Goal: Information Seeking & Learning: Learn about a topic

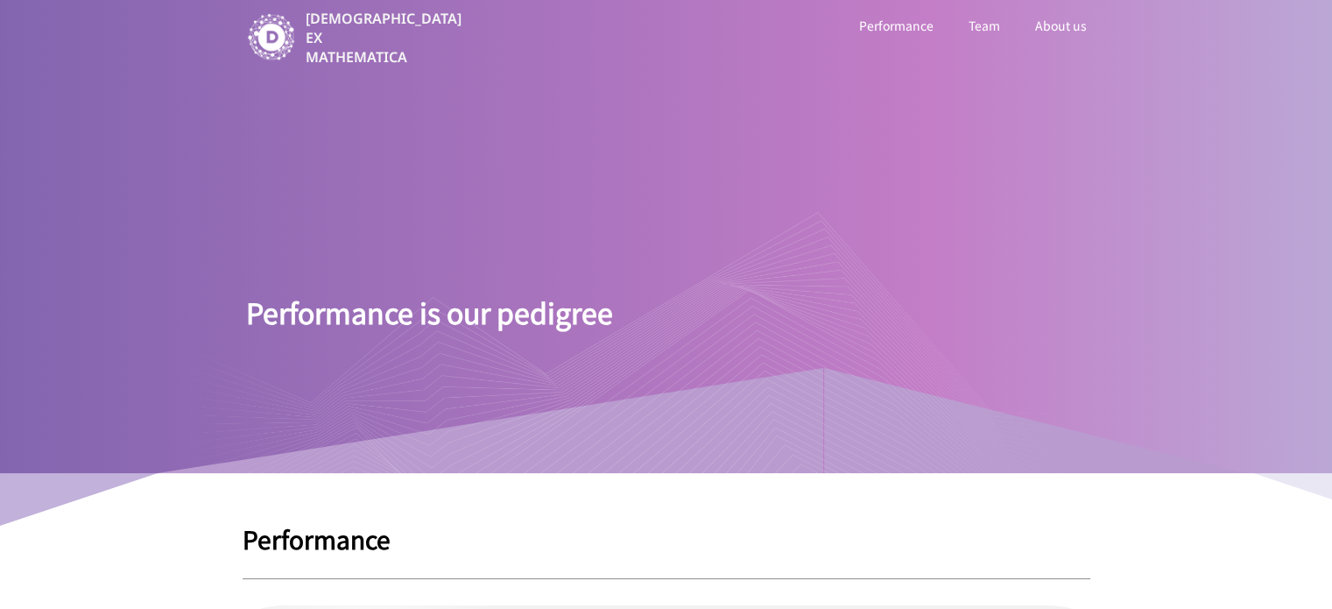
drag, startPoint x: 283, startPoint y: 315, endPoint x: 606, endPoint y: 321, distance: 323.2
click at [606, 321] on div at bounding box center [623, 341] width 876 height 263
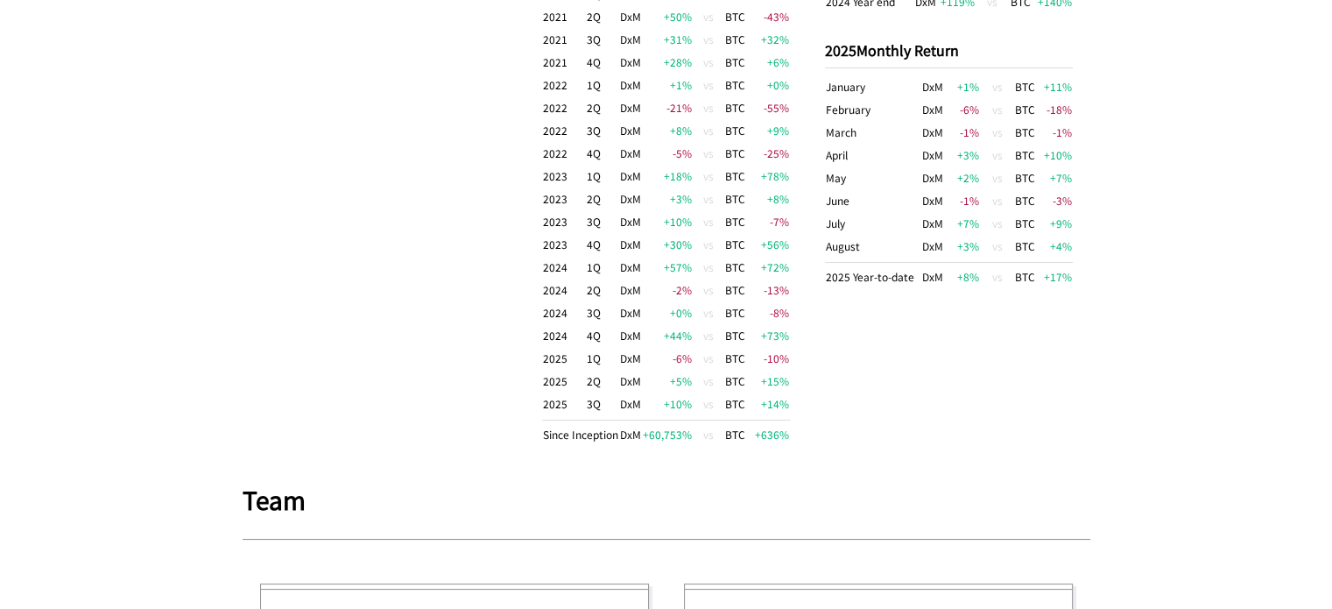
scroll to position [1401, 0]
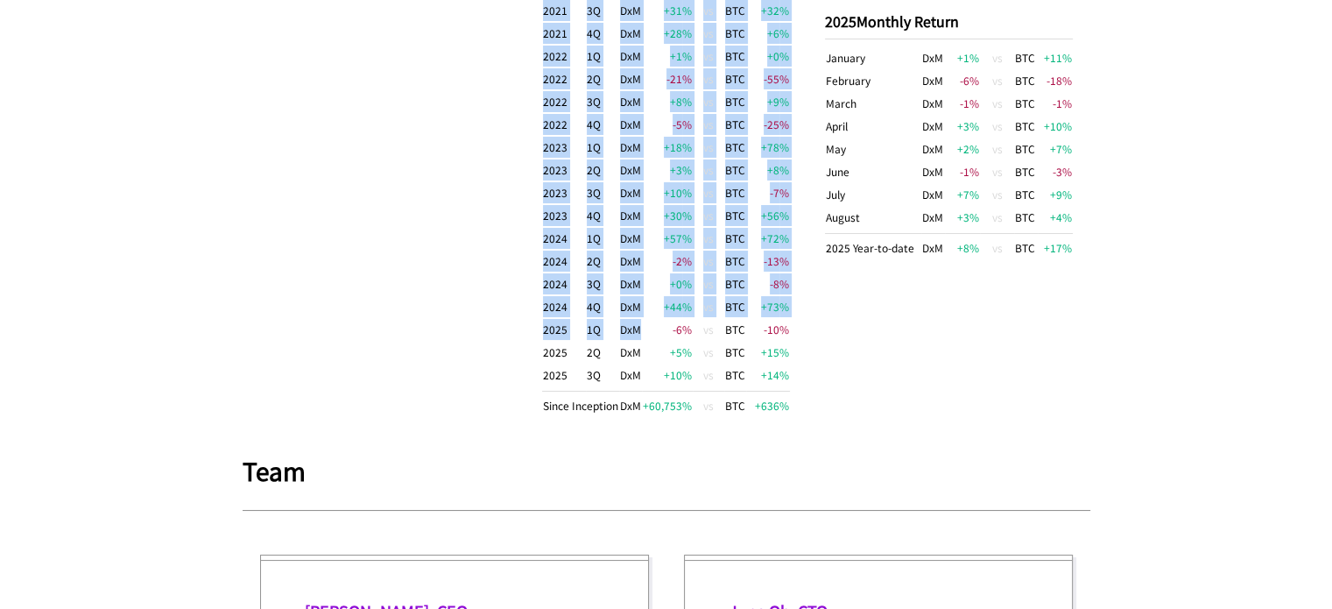
drag, startPoint x: 638, startPoint y: 322, endPoint x: 799, endPoint y: 367, distance: 167.2
click at [799, 367] on div "DxM vs BTC as the benchmark DxM BTC Return 60,753 % 636 % CAGR 131 % 29.8 % MDD…" at bounding box center [667, 30] width 848 height 842
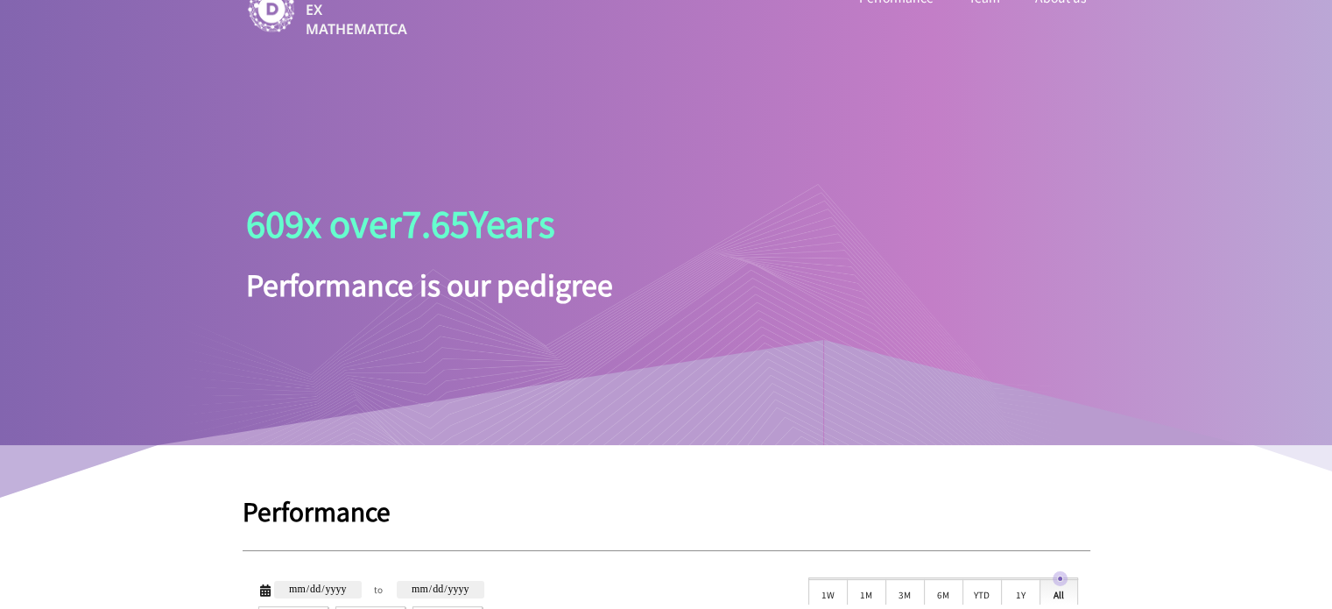
scroll to position [0, 0]
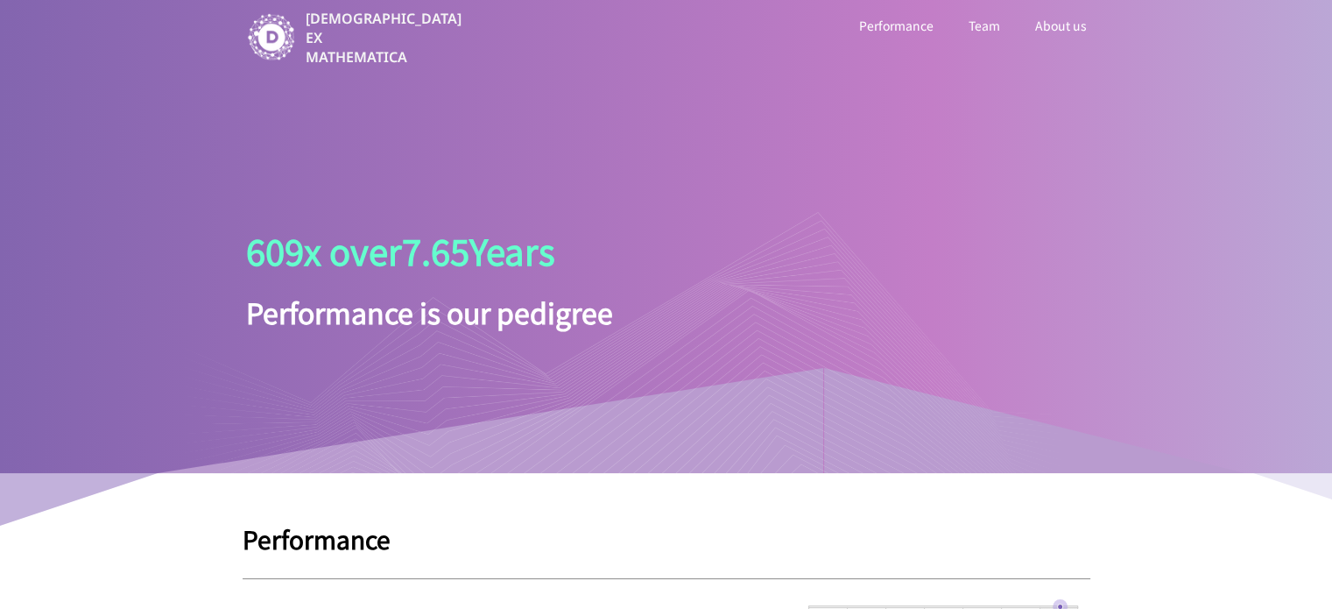
click at [993, 24] on link "Team" at bounding box center [984, 25] width 39 height 23
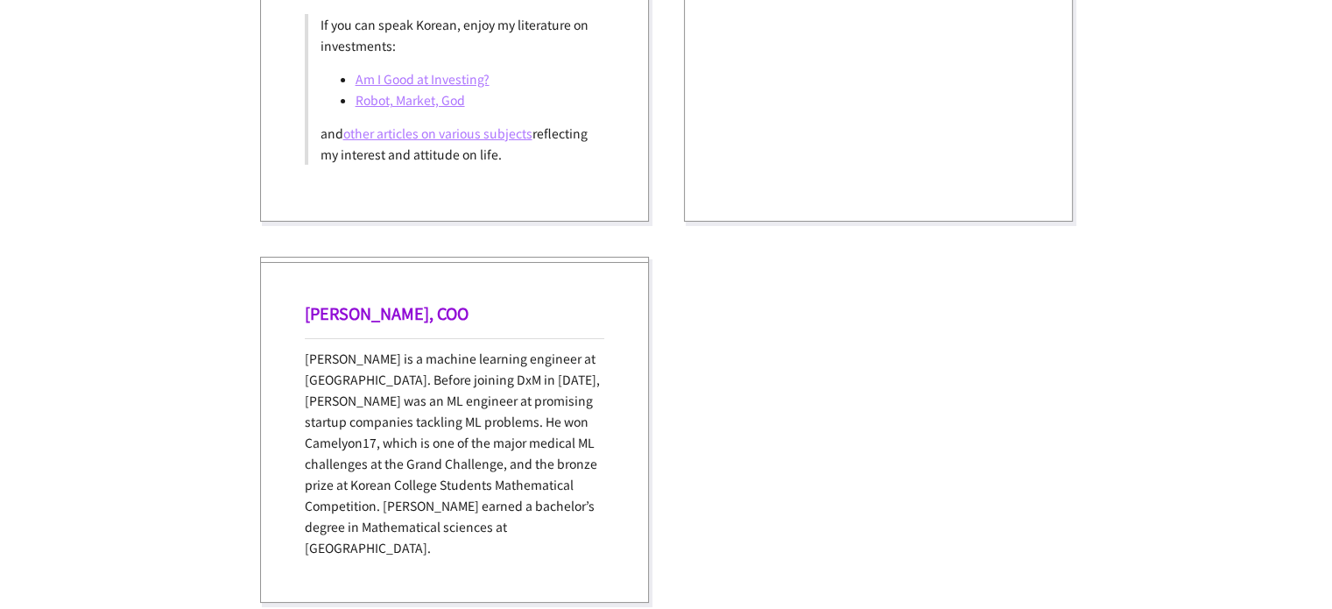
scroll to position [2382, 0]
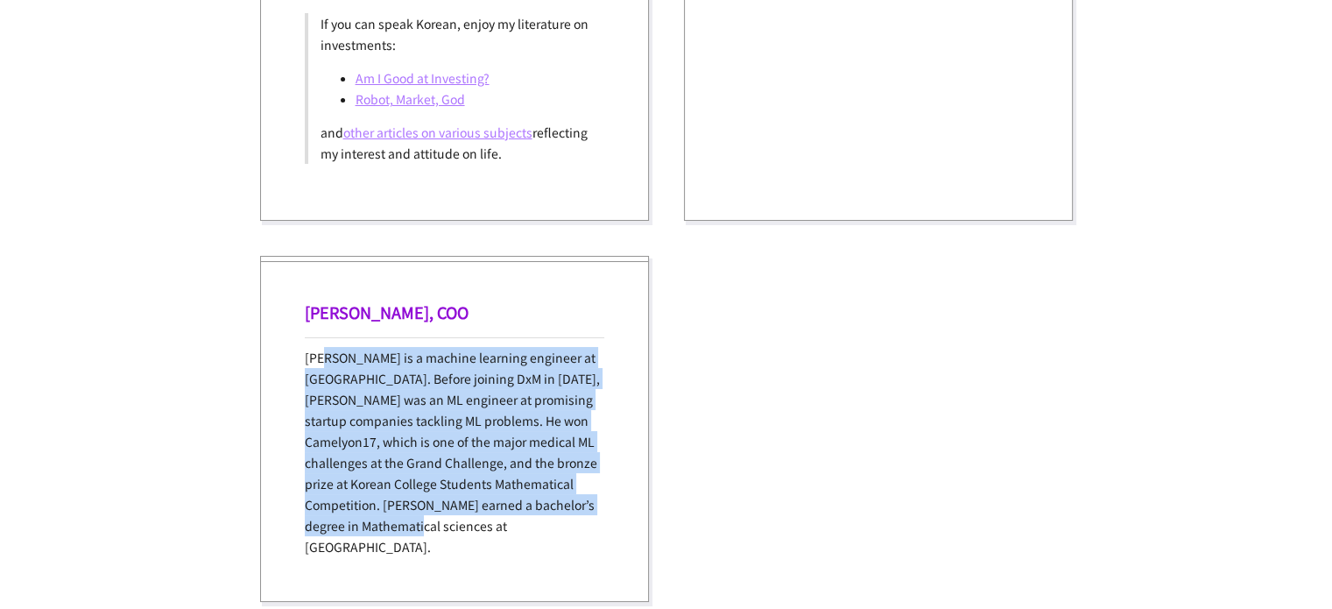
drag, startPoint x: 338, startPoint y: 358, endPoint x: 578, endPoint y: 533, distance: 297.1
click at [578, 533] on div "[PERSON_NAME], [PERSON_NAME] is a machine learning engineer at [GEOGRAPHIC_DATA…" at bounding box center [454, 429] width 389 height 346
drag, startPoint x: 496, startPoint y: 500, endPoint x: 266, endPoint y: 300, distance: 304.2
click at [267, 301] on div "[PERSON_NAME], [PERSON_NAME] is a machine learning engineer at [GEOGRAPHIC_DATA…" at bounding box center [454, 429] width 389 height 346
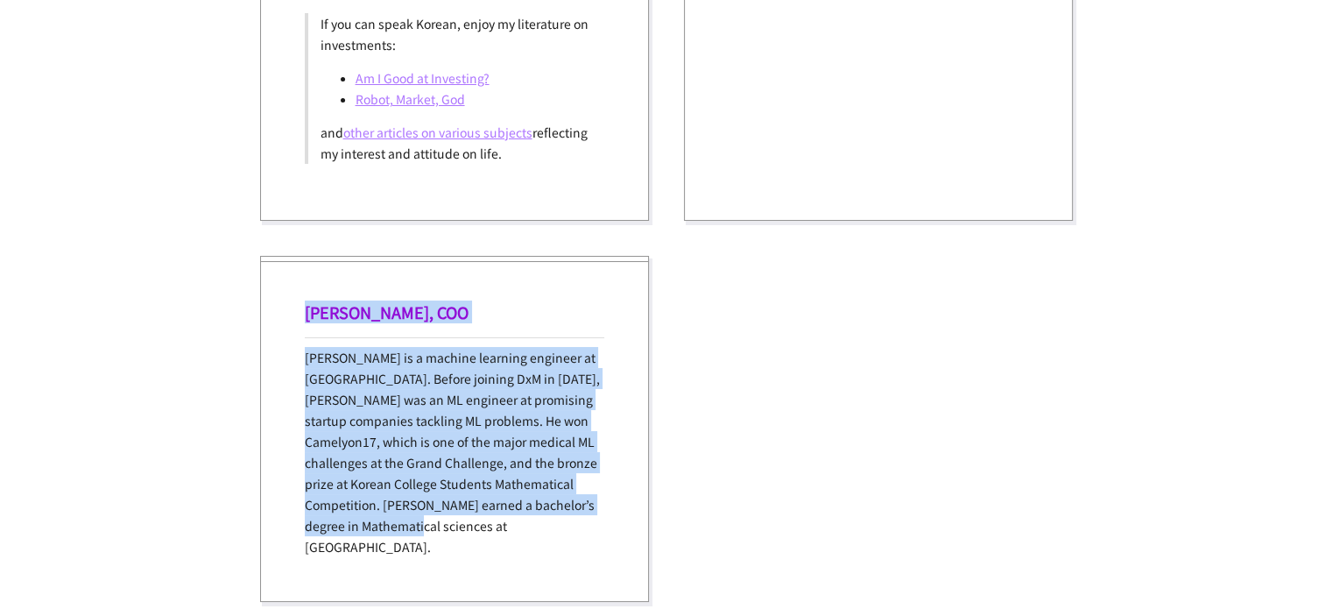
click at [266, 300] on div "[PERSON_NAME], [PERSON_NAME] is a machine learning engineer at [GEOGRAPHIC_DATA…" at bounding box center [454, 429] width 389 height 346
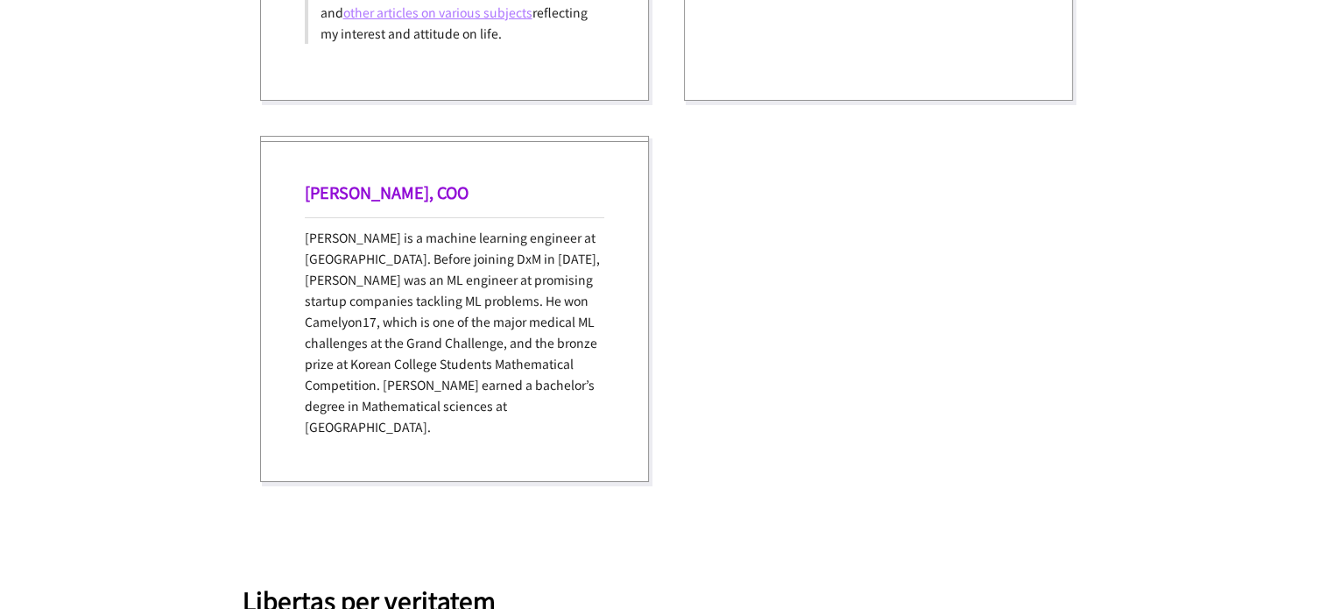
scroll to position [2908, 0]
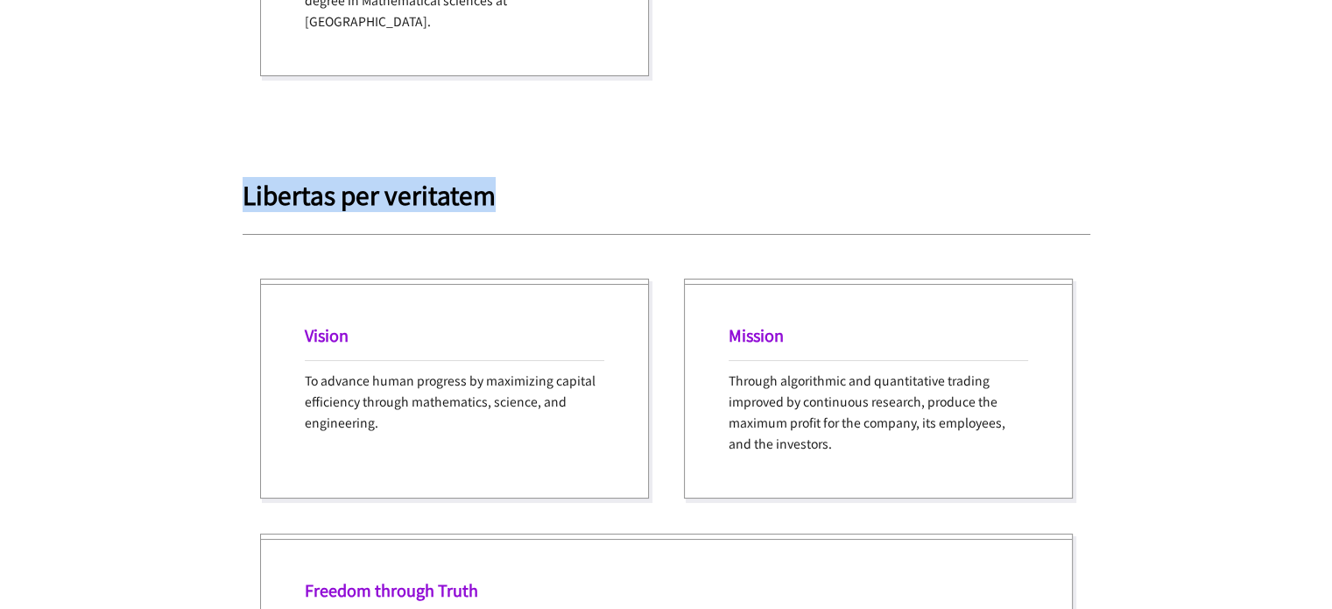
drag, startPoint x: 242, startPoint y: 167, endPoint x: 546, endPoint y: 172, distance: 304.8
click at [546, 181] on h1 "Libertas per veritatem" at bounding box center [667, 194] width 848 height 26
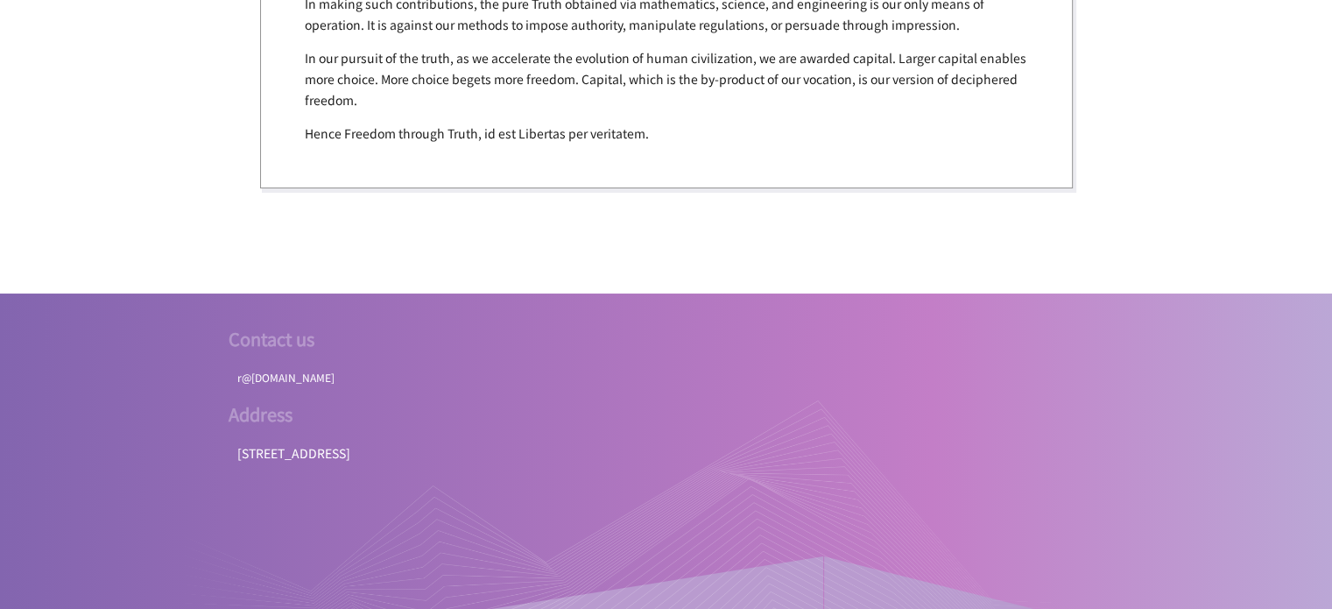
scroll to position [3661, 0]
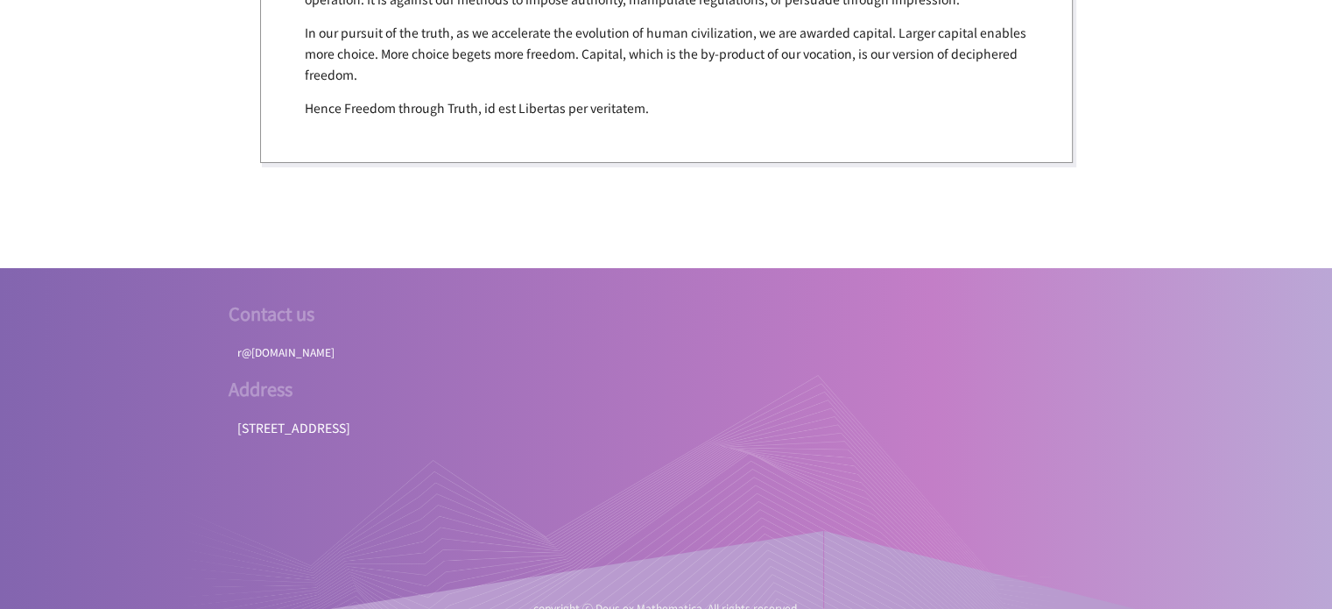
drag, startPoint x: 295, startPoint y: 403, endPoint x: 636, endPoint y: 409, distance: 340.7
click at [636, 409] on div at bounding box center [623, 504] width 876 height 263
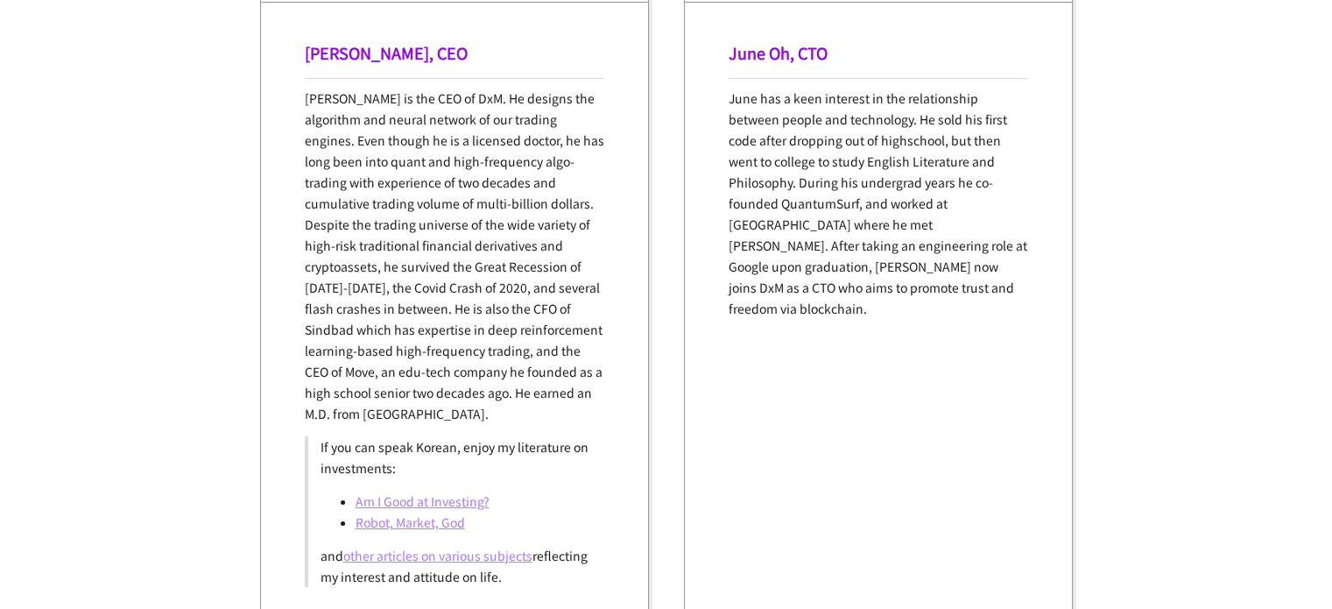
scroll to position [0, 0]
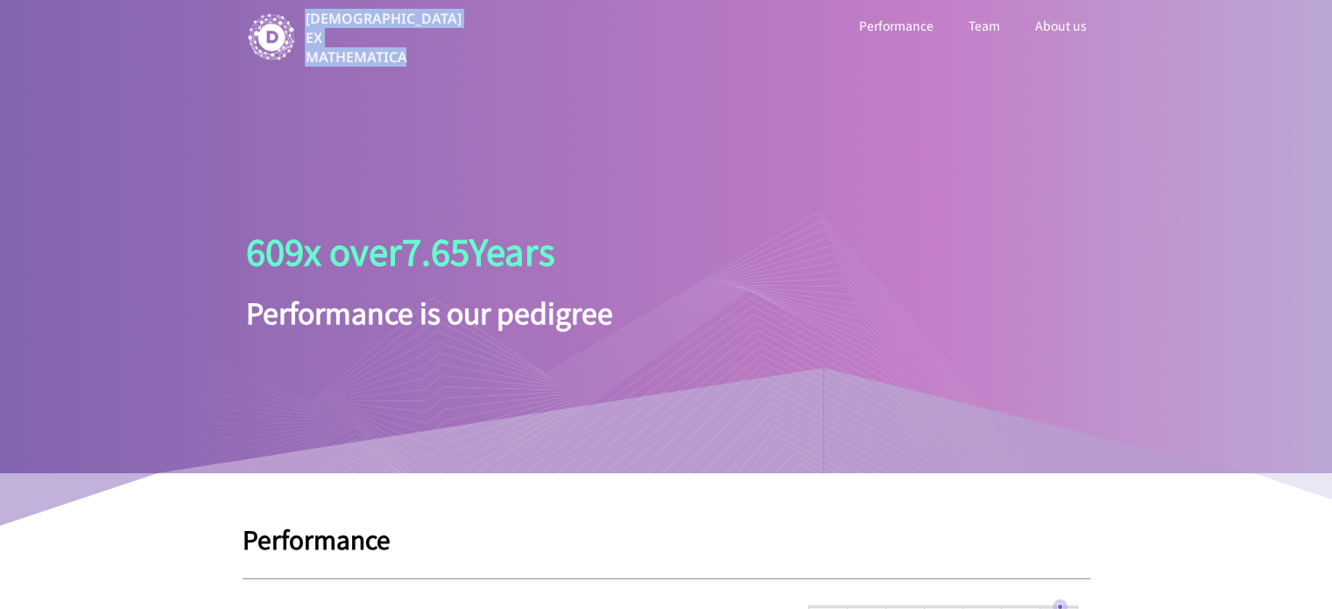
drag, startPoint x: 312, startPoint y: 27, endPoint x: 459, endPoint y: 51, distance: 149.0
click at [459, 51] on div "[DEMOGRAPHIC_DATA] EX MATHEMATICA" at bounding box center [360, 38] width 263 height 58
click at [976, 27] on link "Team" at bounding box center [984, 25] width 39 height 23
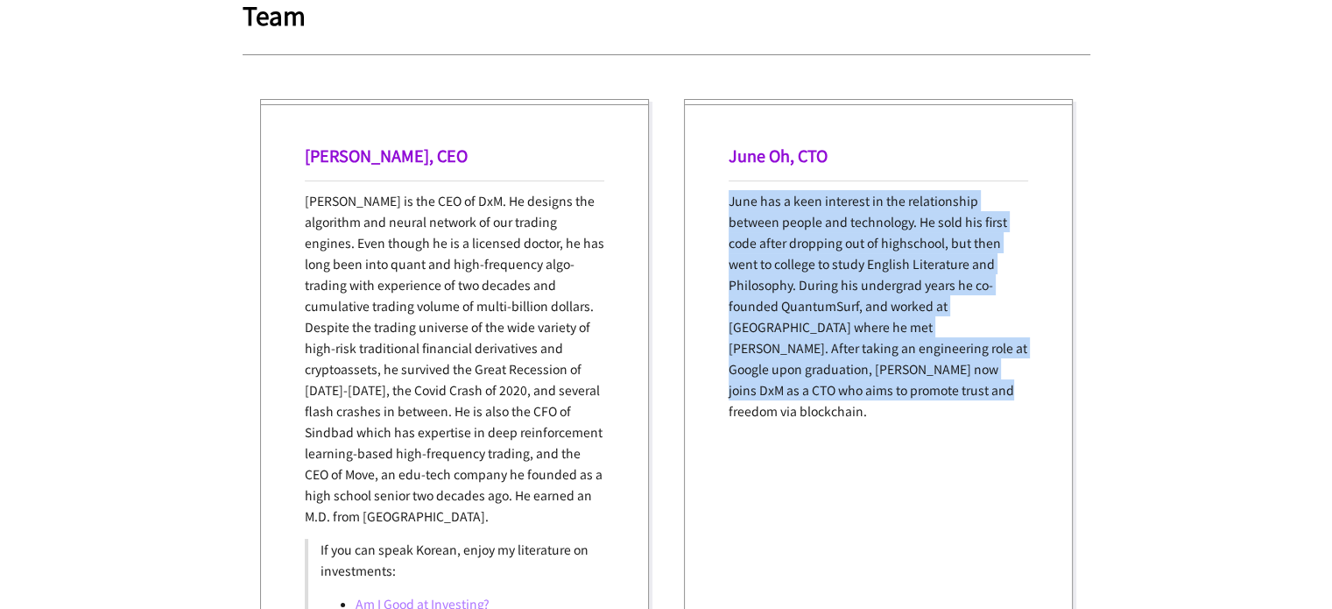
drag, startPoint x: 727, startPoint y: 191, endPoint x: 942, endPoint y: 412, distance: 309.0
click at [942, 412] on div "June Oh, CTO June has a keen interest in the relationship between people and te…" at bounding box center [878, 422] width 389 height 647
drag, startPoint x: 939, startPoint y: 405, endPoint x: 704, endPoint y: 208, distance: 306.5
click at [704, 208] on div "June Oh, CTO June has a keen interest in the relationship between people and te…" at bounding box center [878, 422] width 389 height 647
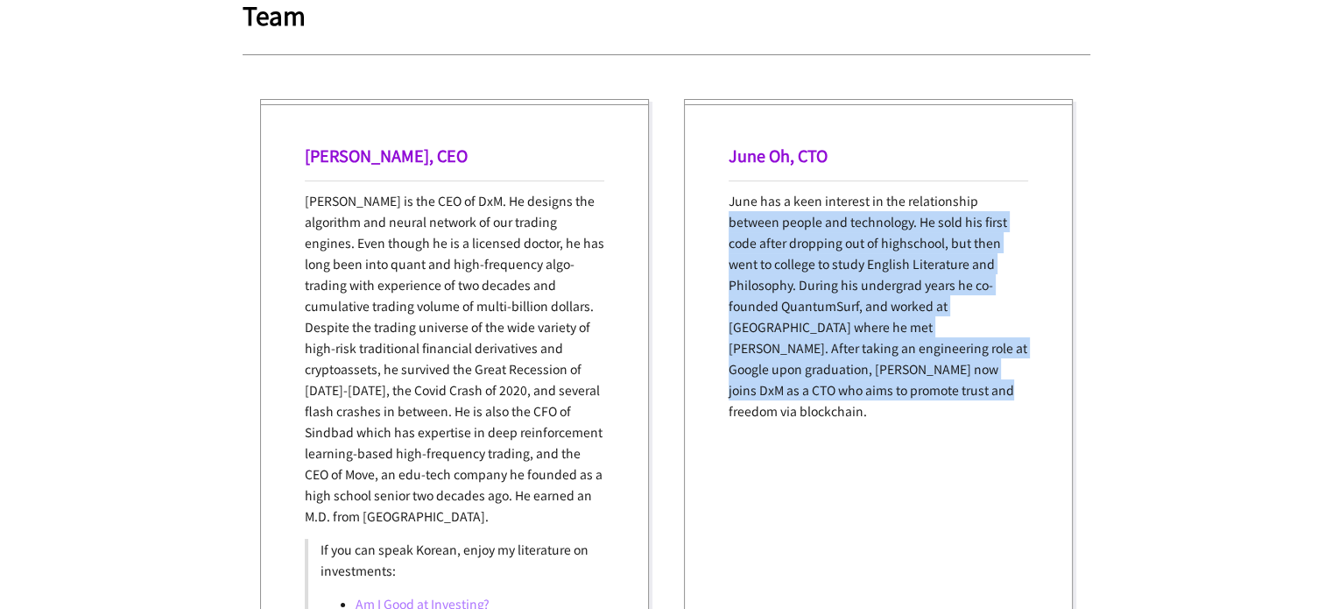
click at [704, 208] on div "June Oh, CTO June has a keen interest in the relationship between people and te…" at bounding box center [878, 422] width 389 height 647
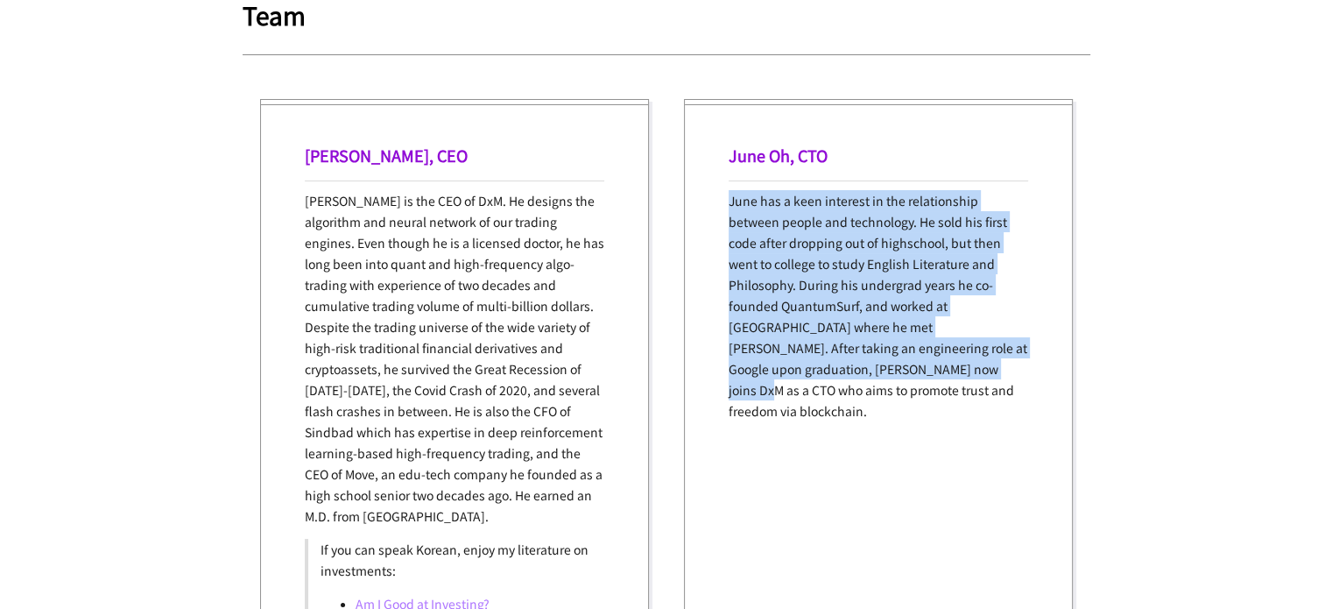
drag, startPoint x: 708, startPoint y: 177, endPoint x: 900, endPoint y: 386, distance: 284.5
click at [900, 386] on div "June Oh, CTO June has a keen interest in the relationship between people and te…" at bounding box center [878, 422] width 389 height 647
click at [900, 386] on p "June has a keen interest in the relationship between people and technology. He …" at bounding box center [879, 305] width 300 height 231
drag, startPoint x: 902, startPoint y: 391, endPoint x: 667, endPoint y: 194, distance: 307.0
click at [667, 194] on div "[PERSON_NAME], CEO [PERSON_NAME] is the CEO of DxM. He designs the algorithm an…" at bounding box center [667, 422] width 848 height 682
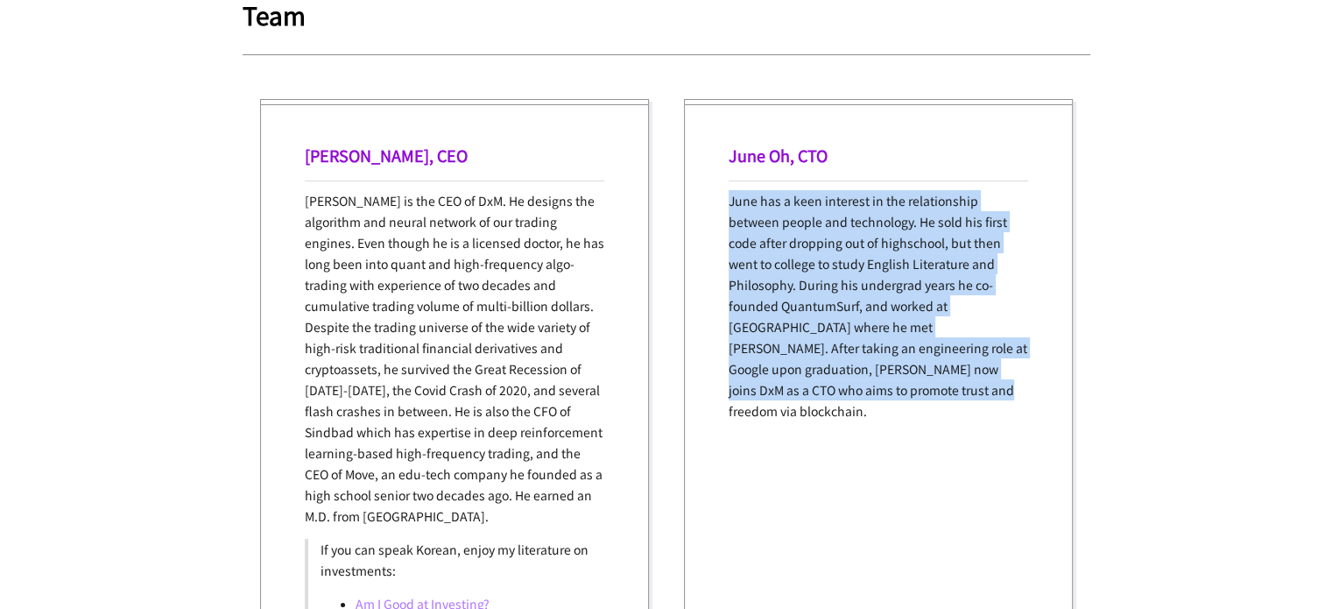
click at [667, 194] on div "[PERSON_NAME], CEO [PERSON_NAME] is the CEO of DxM. He designs the algorithm an…" at bounding box center [667, 422] width 848 height 682
drag, startPoint x: 687, startPoint y: 153, endPoint x: 904, endPoint y: 381, distance: 314.1
click at [904, 380] on div "June Oh, CTO June has a keen interest in the relationship between people and te…" at bounding box center [878, 422] width 389 height 647
click at [904, 381] on p "June has a keen interest in the relationship between people and technology. He …" at bounding box center [879, 305] width 300 height 231
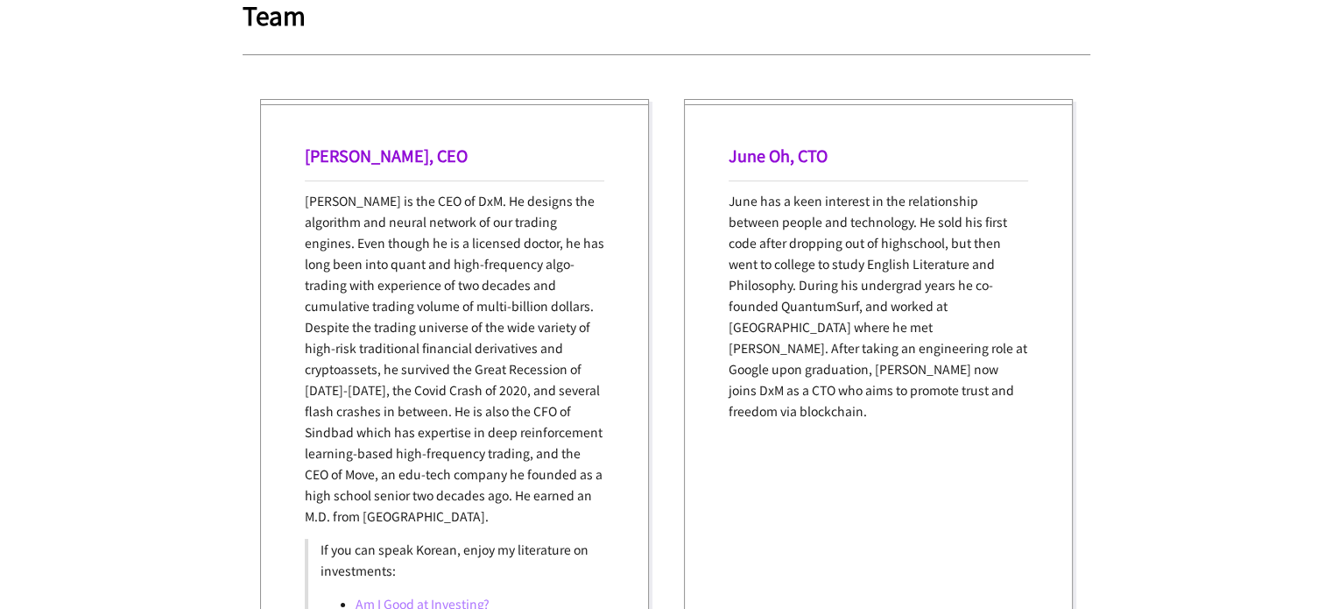
drag, startPoint x: 891, startPoint y: 392, endPoint x: 911, endPoint y: 384, distance: 21.6
click at [911, 384] on p "June has a keen interest in the relationship between people and technology. He …" at bounding box center [879, 305] width 300 height 231
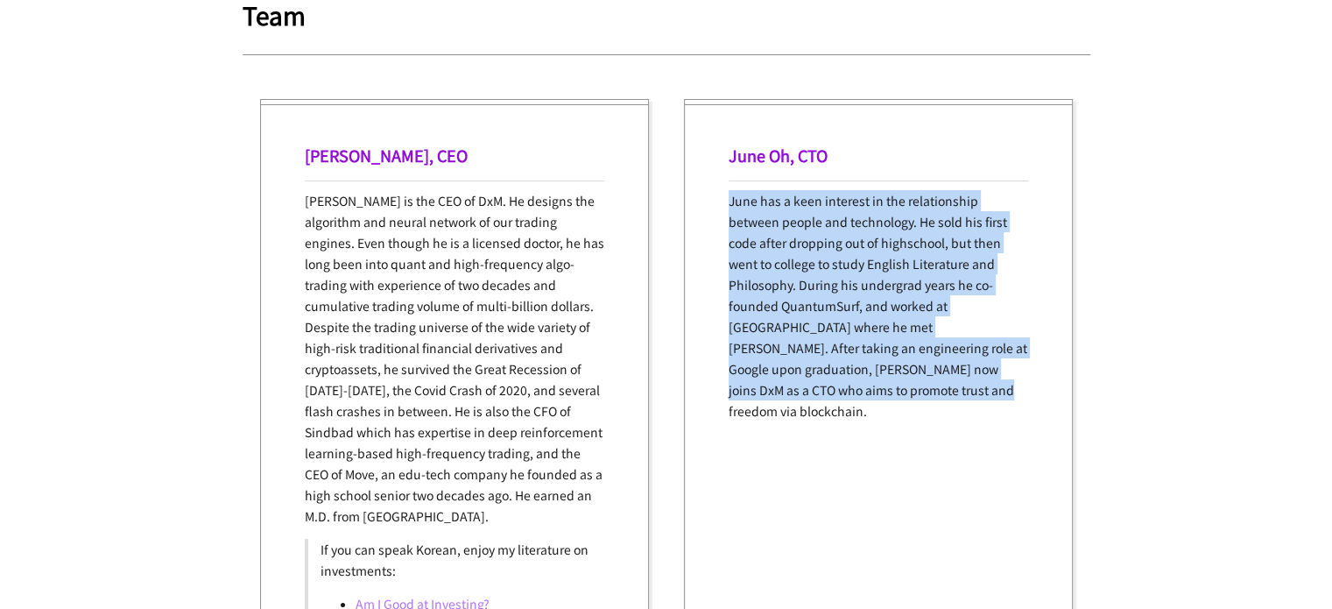
drag, startPoint x: 918, startPoint y: 385, endPoint x: 667, endPoint y: 183, distance: 322.0
click at [667, 183] on div "[PERSON_NAME], CEO [PERSON_NAME] is the CEO of DxM. He designs the algorithm an…" at bounding box center [667, 422] width 848 height 682
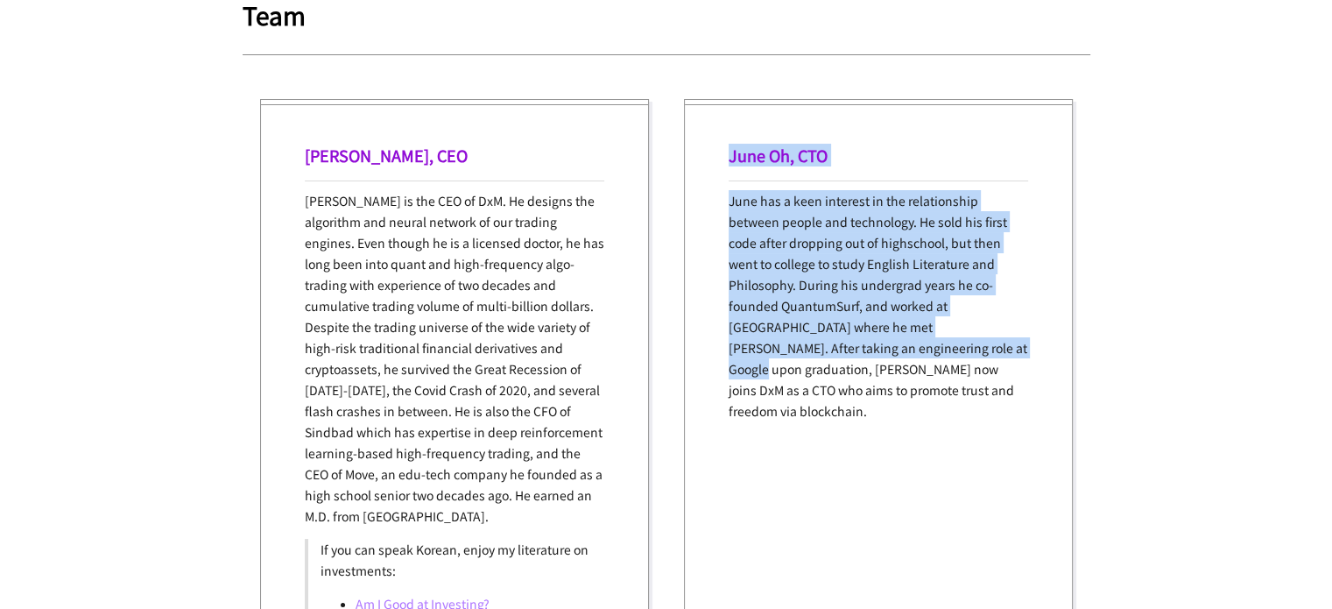
drag, startPoint x: 714, startPoint y: 120, endPoint x: 922, endPoint y: 375, distance: 329.2
click at [922, 375] on div "June Oh, CTO June has a keen interest in the relationship between people and te…" at bounding box center [878, 422] width 389 height 647
click at [922, 375] on p "June has a keen interest in the relationship between people and technology. He …" at bounding box center [879, 305] width 300 height 231
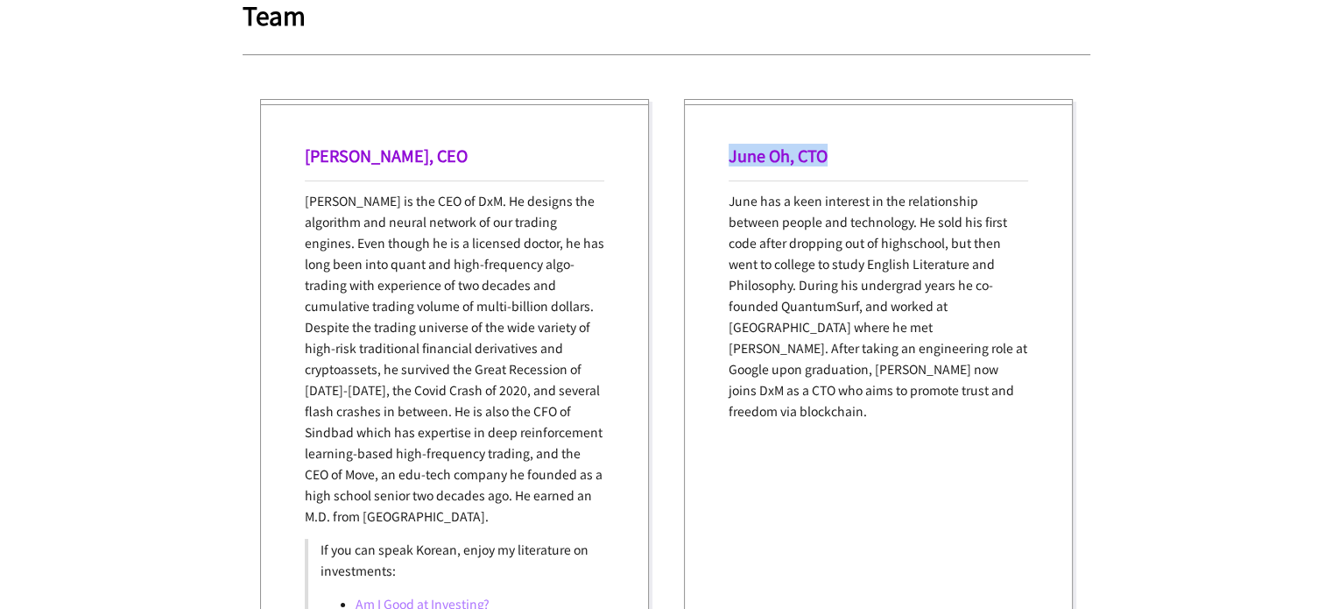
drag, startPoint x: 716, startPoint y: 157, endPoint x: 862, endPoint y: 157, distance: 145.4
click at [862, 157] on div "June Oh, CTO June has a keen interest in the relationship between people and te…" at bounding box center [878, 422] width 389 height 647
drag, startPoint x: 791, startPoint y: 166, endPoint x: 734, endPoint y: 188, distance: 61.0
click at [709, 177] on div "June Oh, CTO June has a keen interest in the relationship between people and te…" at bounding box center [878, 422] width 389 height 647
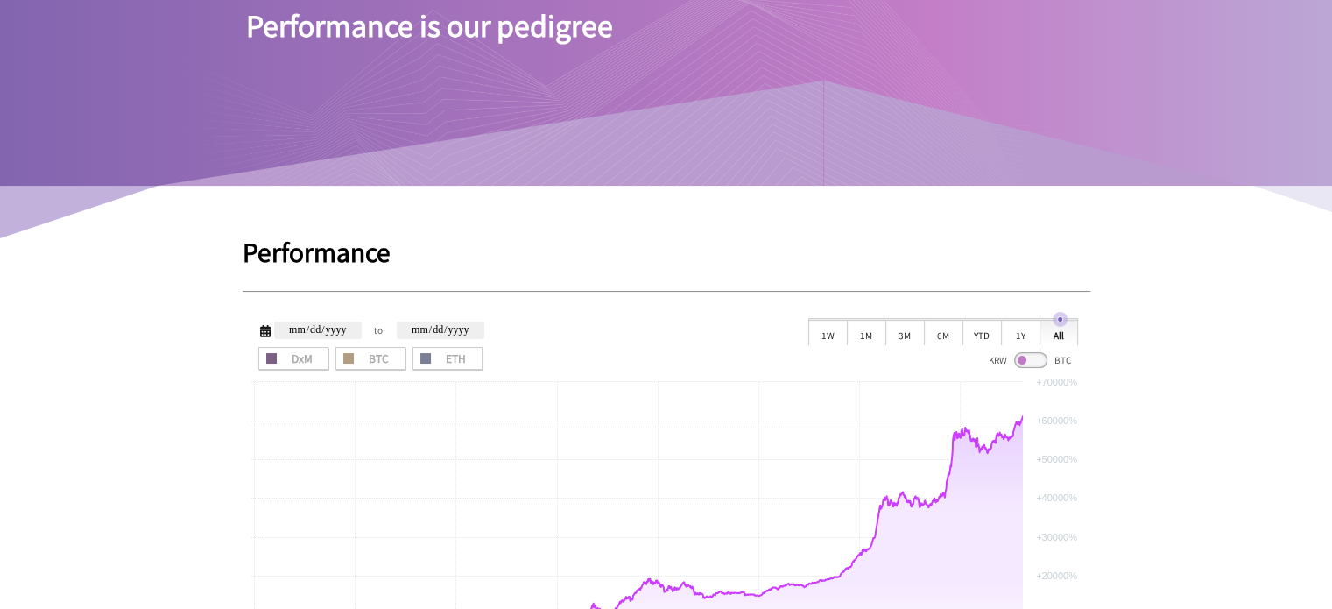
scroll to position [280, 0]
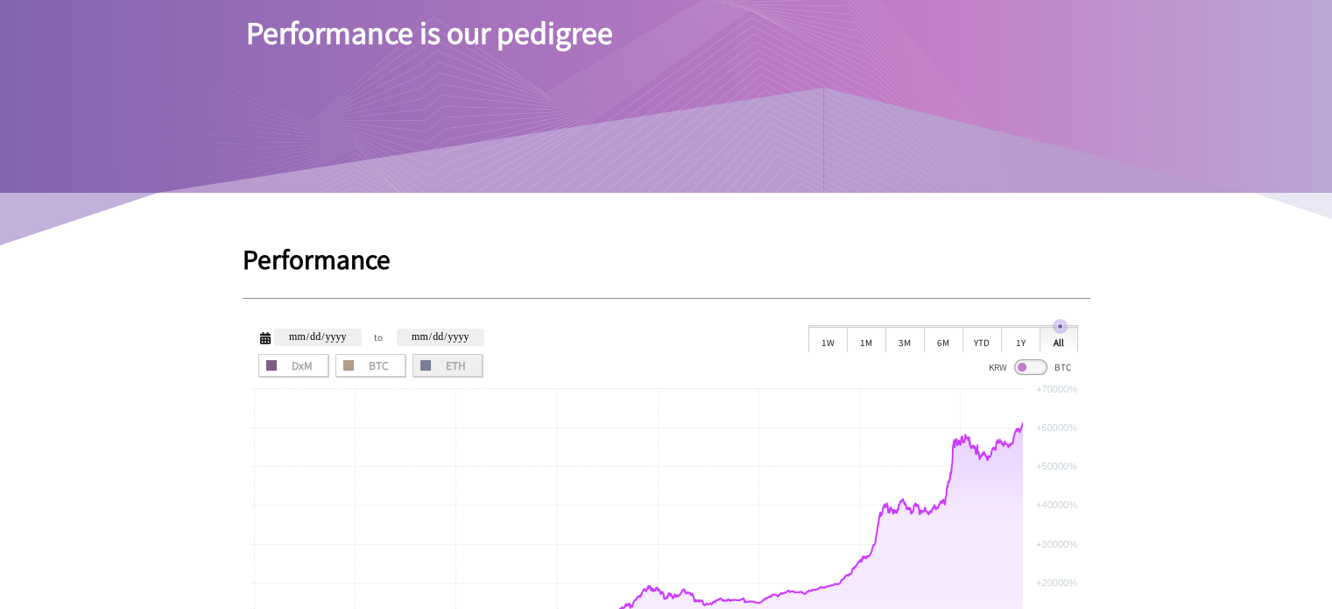
click at [454, 370] on span "ETH" at bounding box center [448, 365] width 58 height 11
click at [370, 362] on span "BTC" at bounding box center [371, 365] width 58 height 11
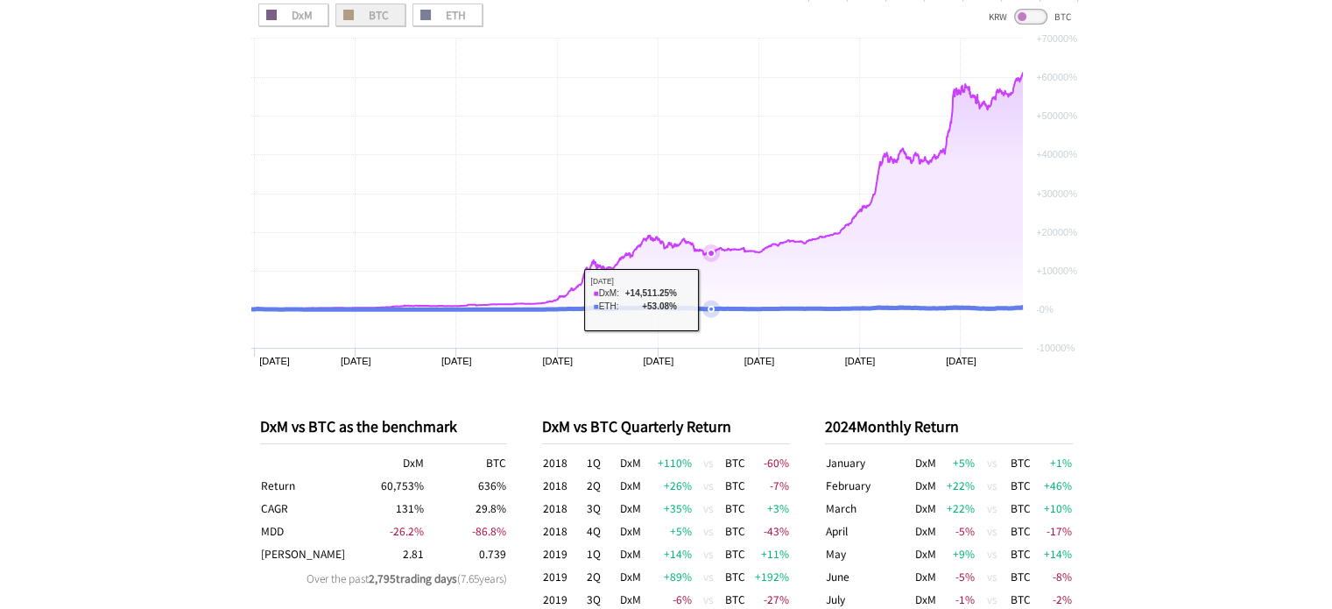
scroll to position [455, 0]
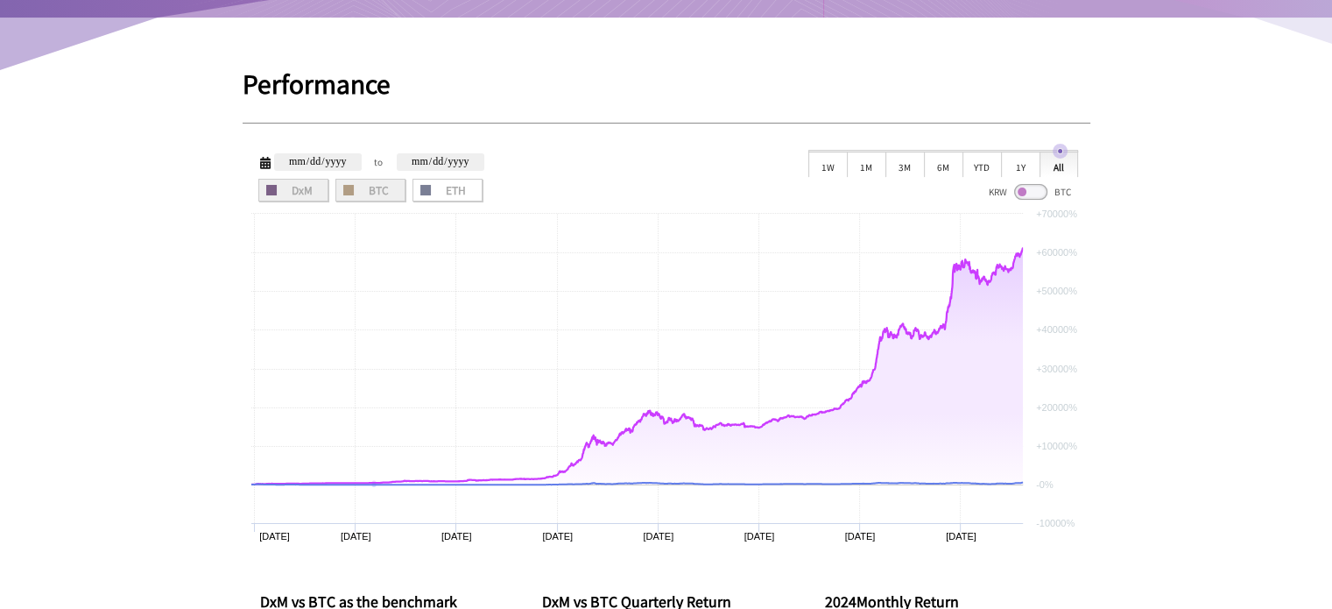
click at [307, 187] on span "DxM" at bounding box center [293, 190] width 58 height 11
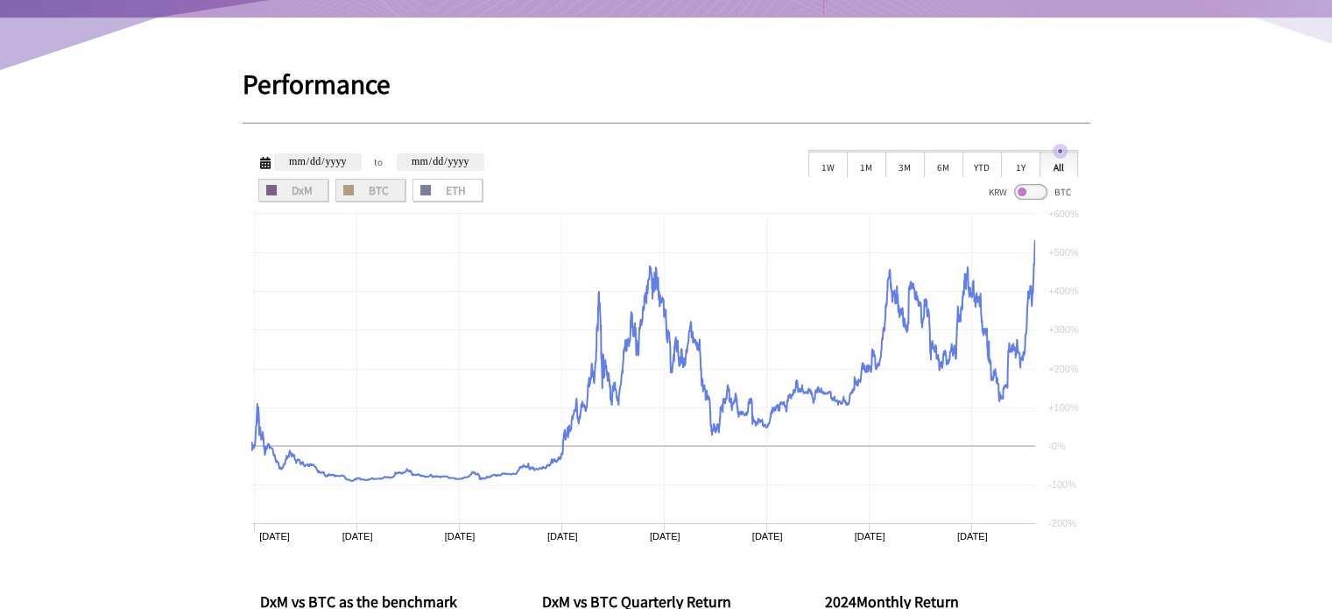
click at [304, 187] on span "DxM" at bounding box center [293, 190] width 58 height 11
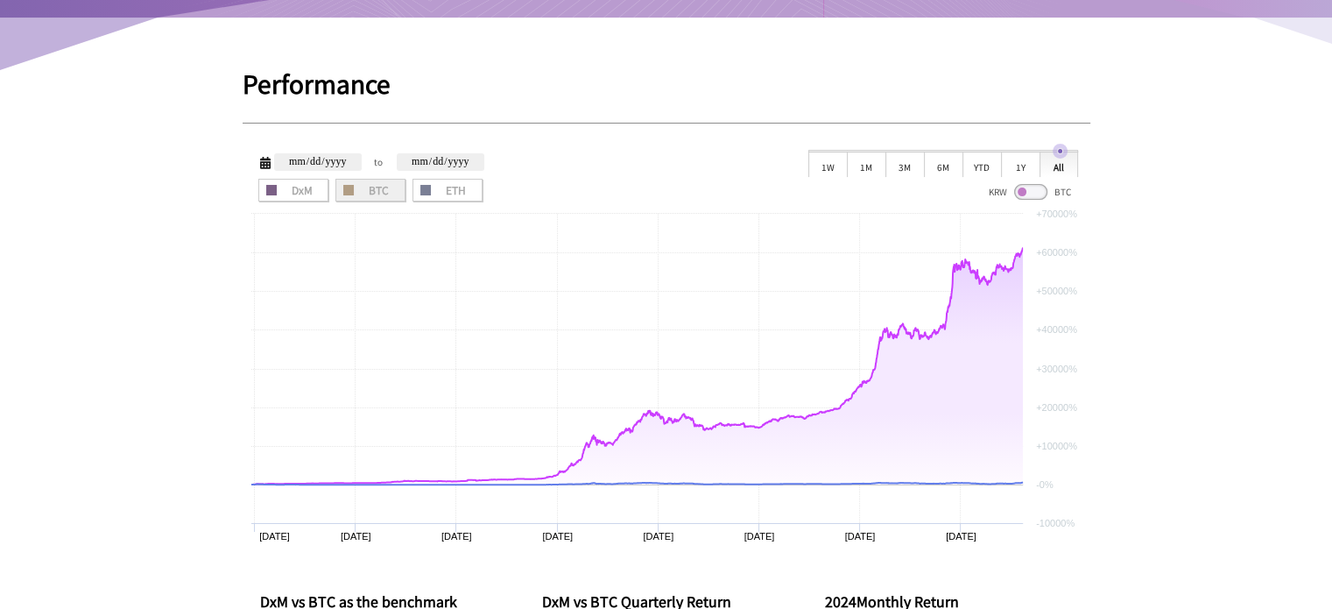
click at [393, 193] on span "BTC" at bounding box center [371, 190] width 58 height 11
click at [1016, 153] on div "1Y" at bounding box center [1020, 164] width 39 height 26
type input "**********"
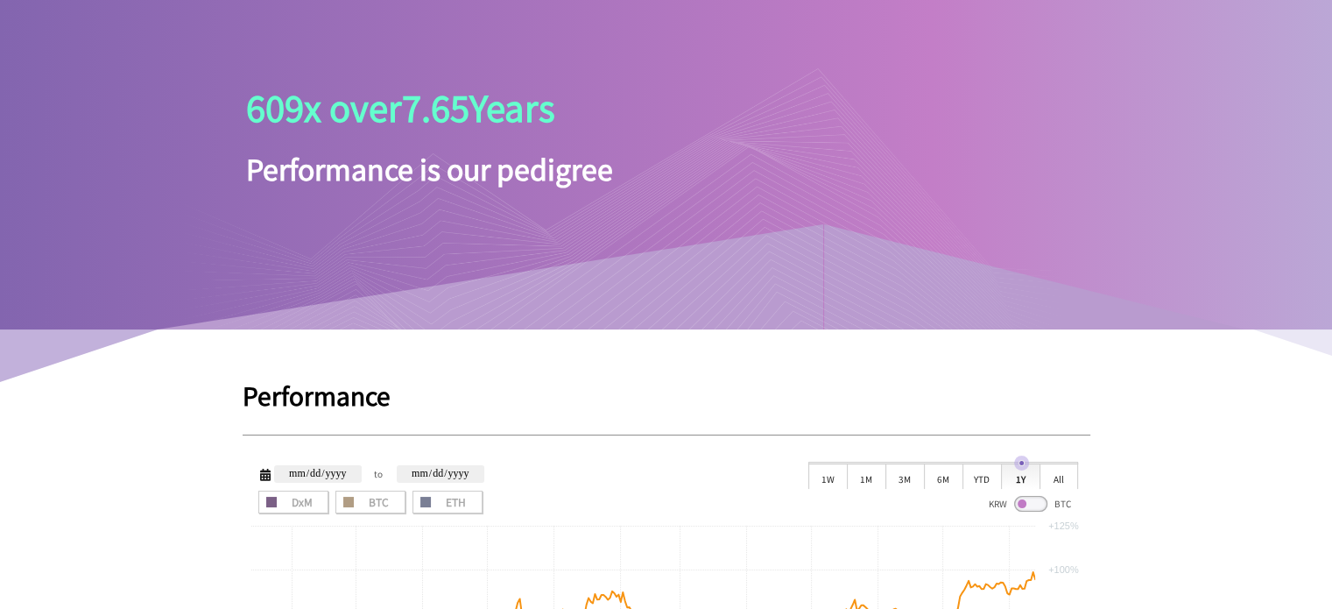
scroll to position [0, 0]
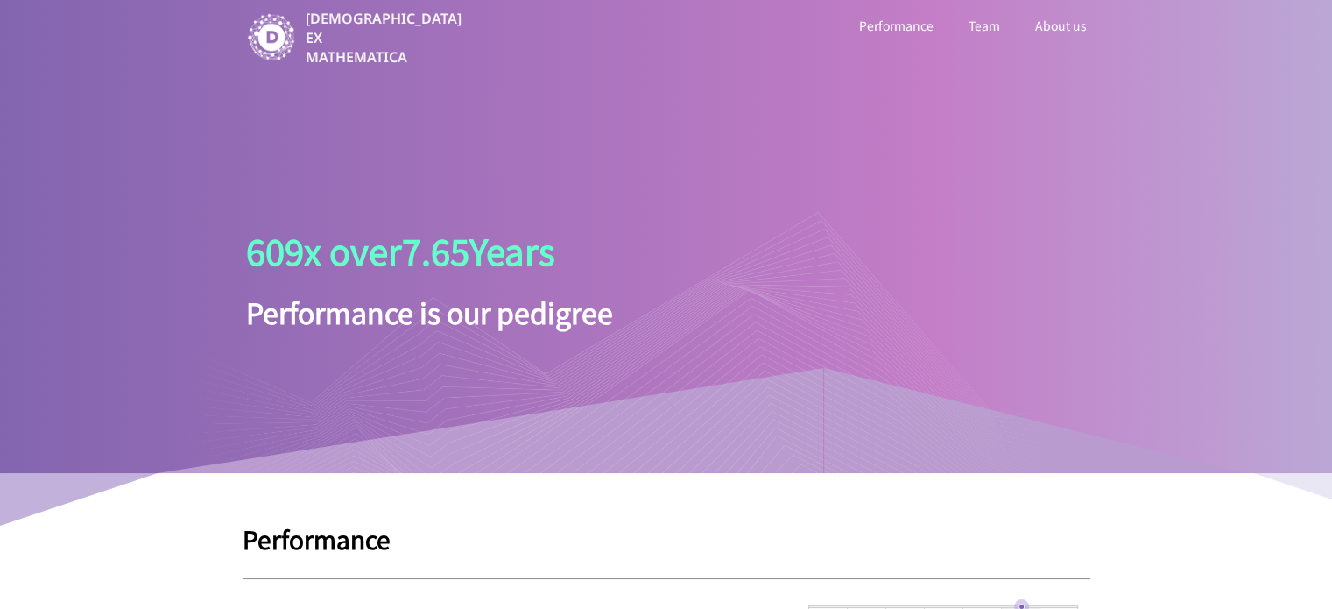
click at [891, 29] on link "Performance" at bounding box center [896, 25] width 81 height 23
click at [1035, 31] on link "About us" at bounding box center [1061, 25] width 59 height 23
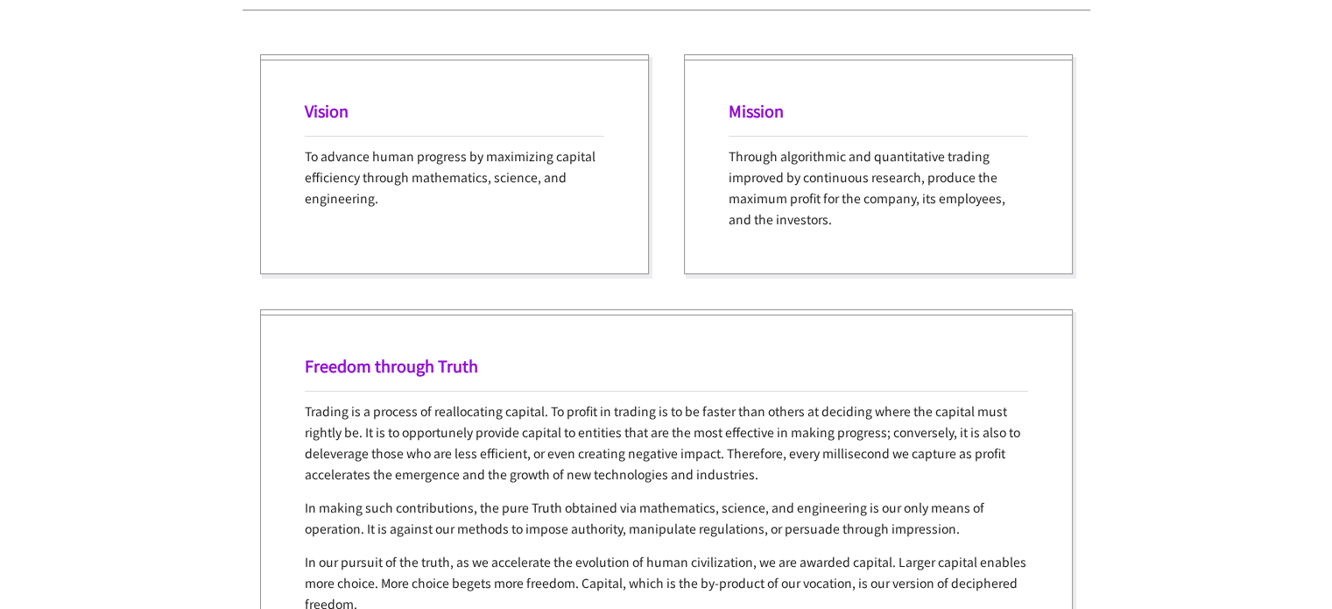
scroll to position [2873, 0]
